Goal: Find specific page/section: Find specific page/section

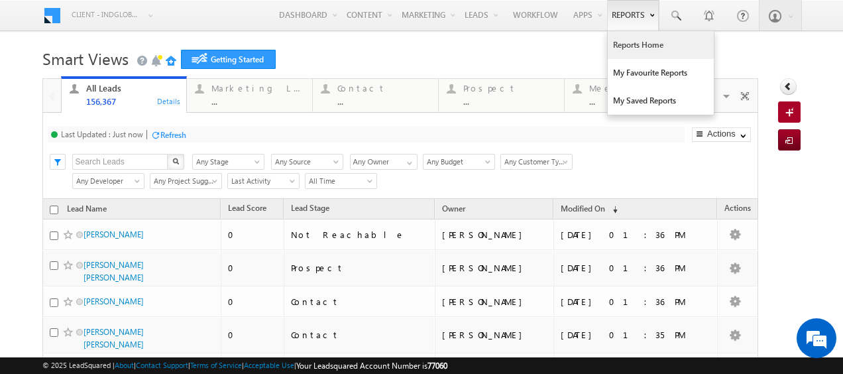
click at [638, 46] on link "Reports Home" at bounding box center [661, 45] width 106 height 28
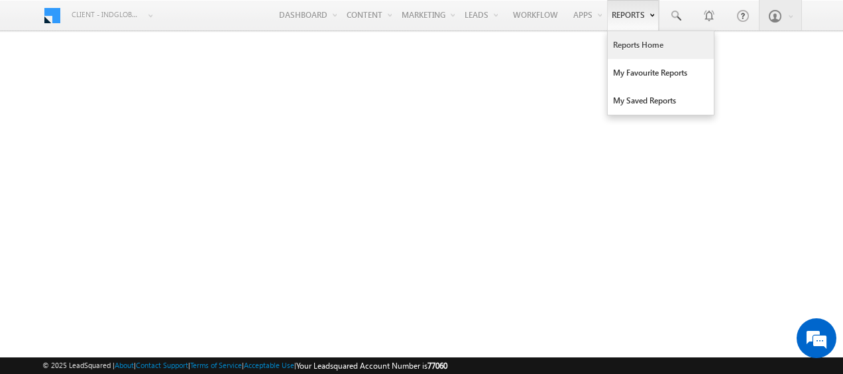
click at [640, 51] on link "Reports Home" at bounding box center [661, 45] width 106 height 28
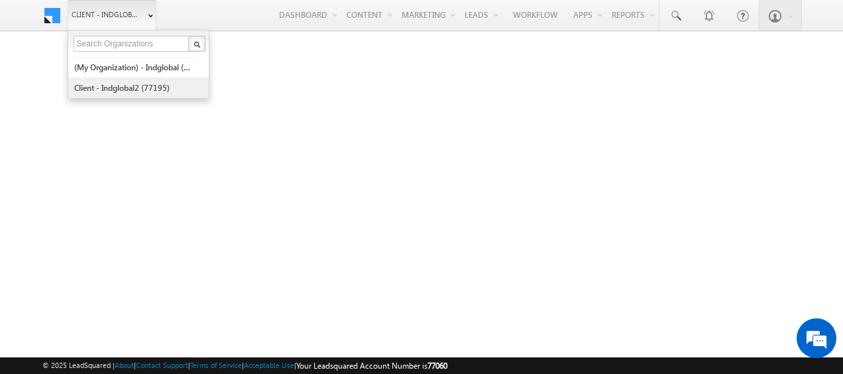
click at [136, 88] on link "Client - indglobal2 (77195)" at bounding box center [134, 88] width 121 height 21
